Goal: Task Accomplishment & Management: Manage account settings

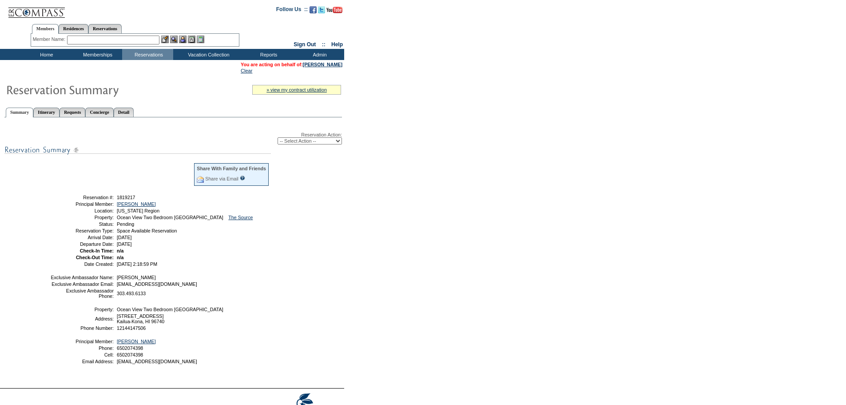
click at [321, 141] on select "-- Select Action -- Edit Alternate Property Modify Reservation Dates Modify Res…" at bounding box center [310, 140] width 64 height 7
select select "ConfirmRes"
click at [278, 139] on select "-- Select Action -- Edit Alternate Property Modify Reservation Dates Modify Res…" at bounding box center [310, 140] width 64 height 7
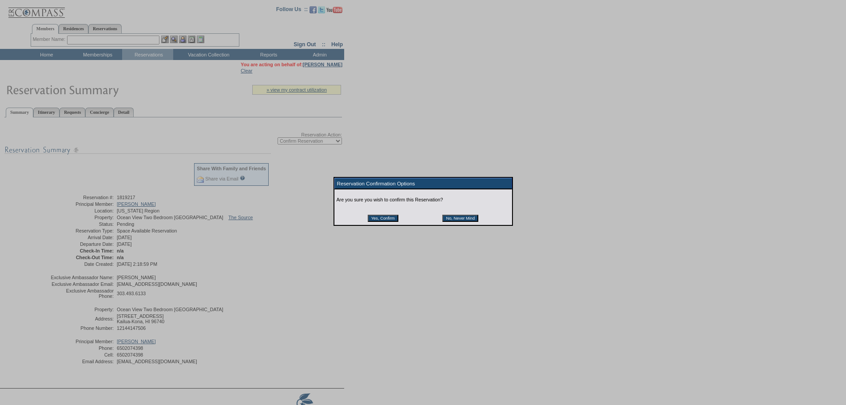
click at [409, 221] on td "Yes, Confirm" at bounding box center [393, 217] width 51 height 7
click at [397, 221] on input "Yes, Confirm" at bounding box center [383, 217] width 31 height 7
click at [387, 264] on div at bounding box center [423, 234] width 846 height 468
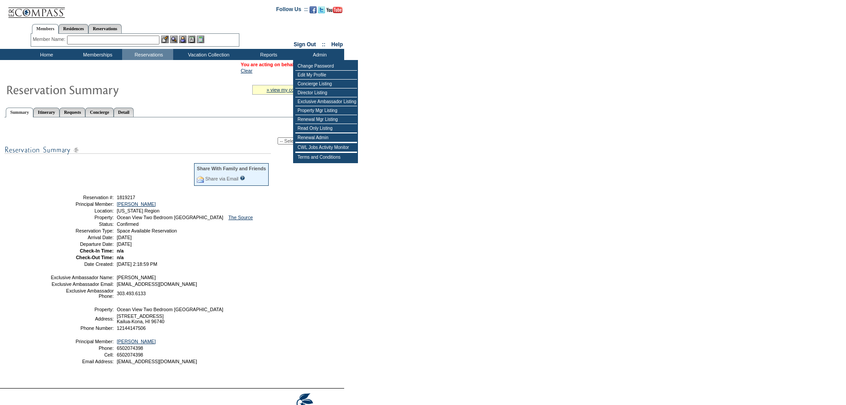
click at [257, 76] on table "» view my contract utilization Current Contract Remaining Balance Contract Peri…" at bounding box center [172, 231] width 344 height 313
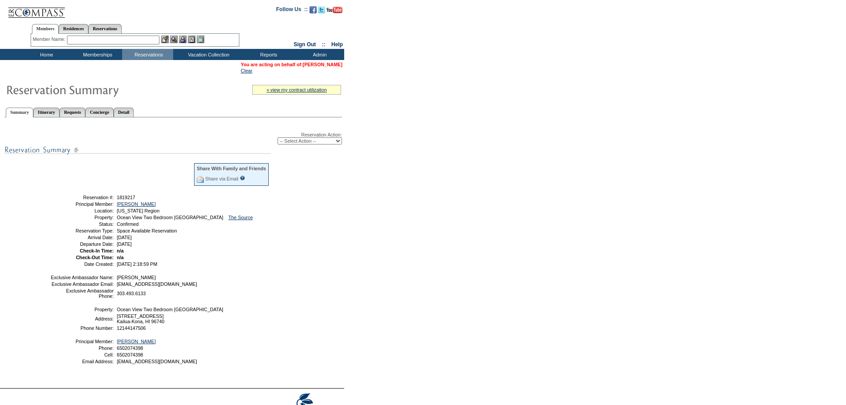
click at [318, 63] on link "[PERSON_NAME]" at bounding box center [323, 64] width 40 height 5
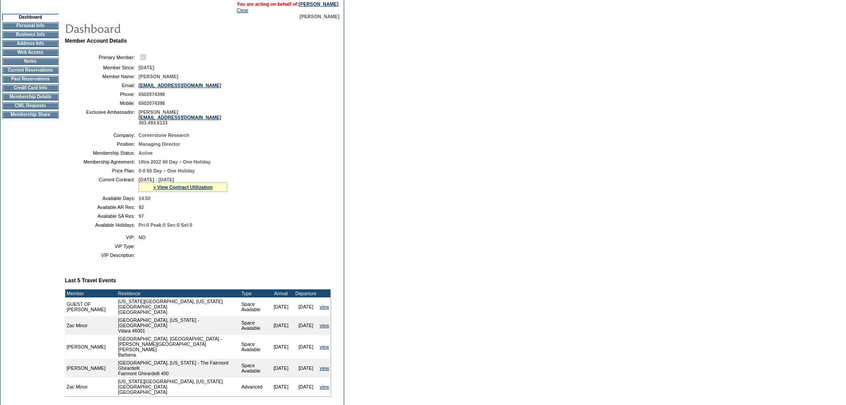
scroll to position [89, 0]
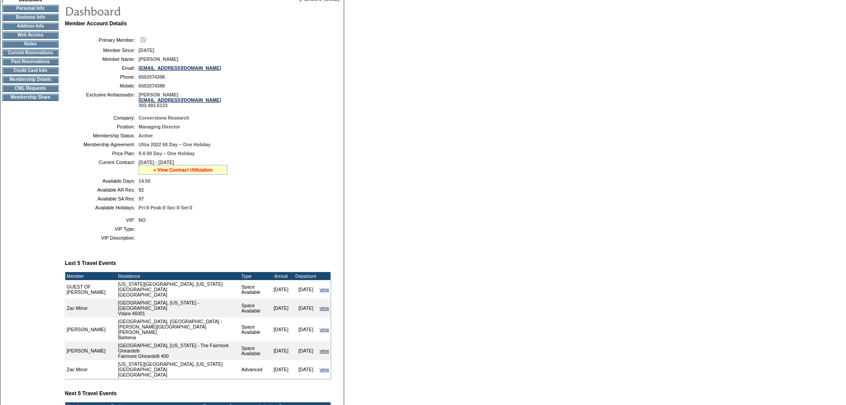
click at [176, 172] on link "» View Contract Utilization" at bounding box center [183, 169] width 60 height 5
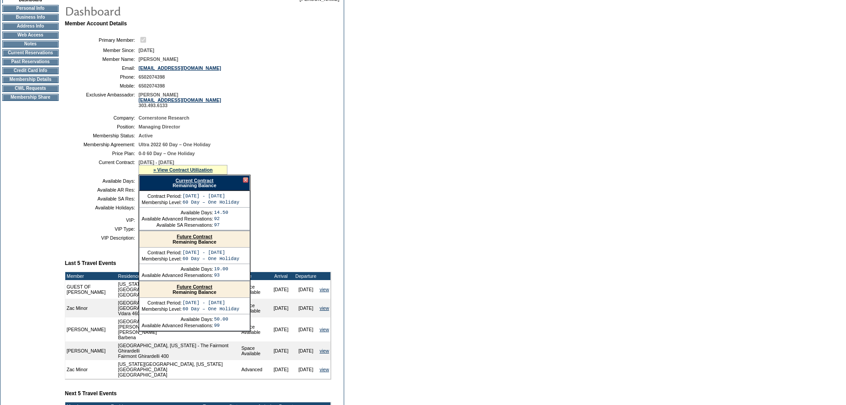
click at [204, 183] on link "Current Contract" at bounding box center [194, 180] width 38 height 5
click at [349, 125] on form "Follow Us ::" at bounding box center [423, 270] width 846 height 718
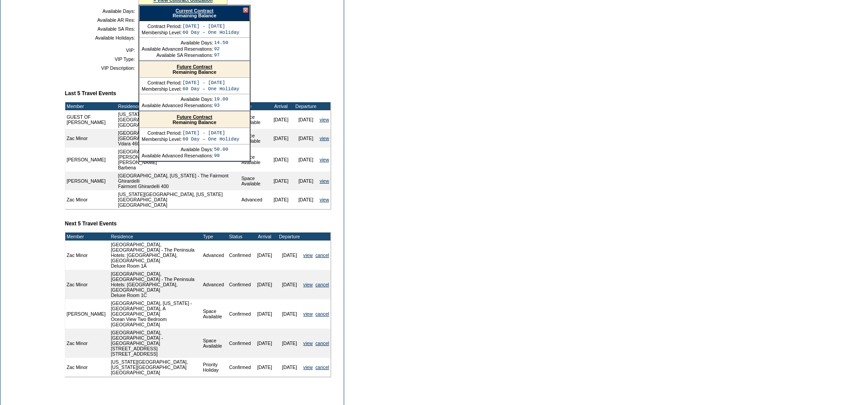
scroll to position [266, 0]
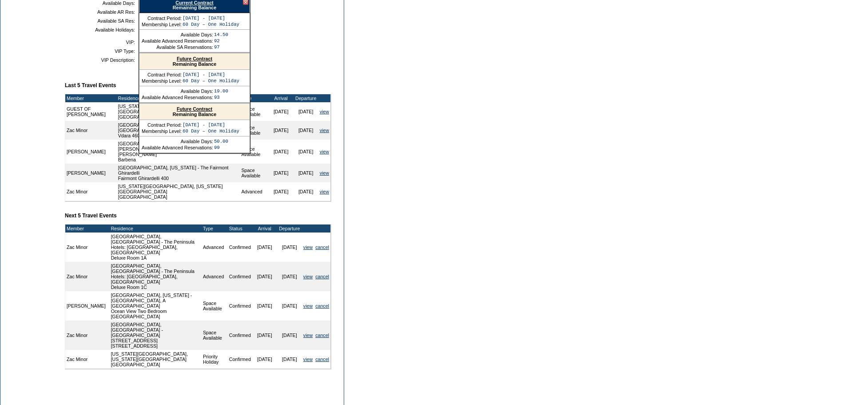
click at [192, 5] on link "Current Contract" at bounding box center [194, 2] width 38 height 5
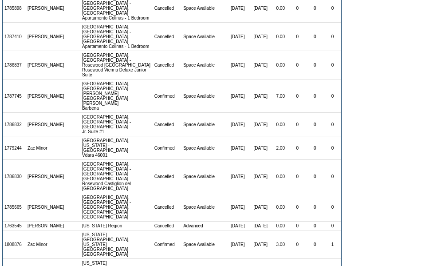
scroll to position [533, 0]
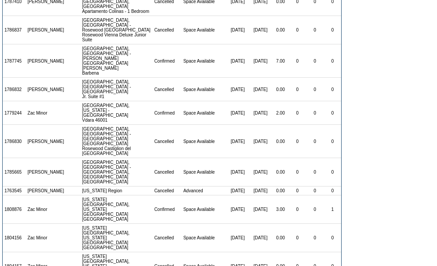
click at [19, 187] on td "1763545" at bounding box center [14, 191] width 23 height 9
copy td "1763545"
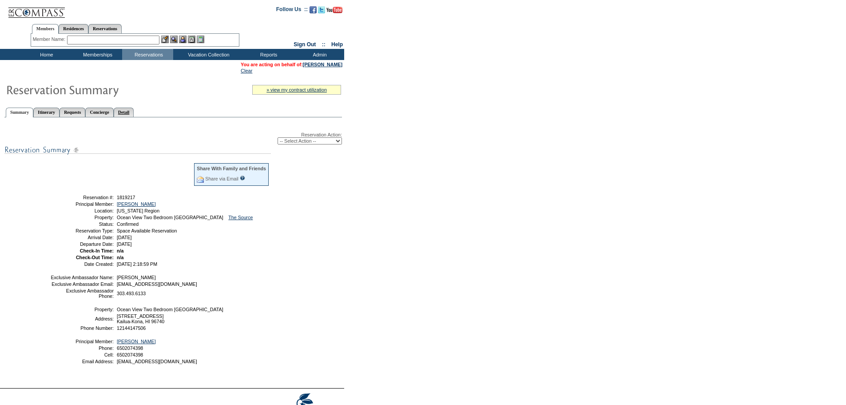
click at [134, 115] on link "Detail" at bounding box center [124, 111] width 20 height 9
